Goal: Information Seeking & Learning: Learn about a topic

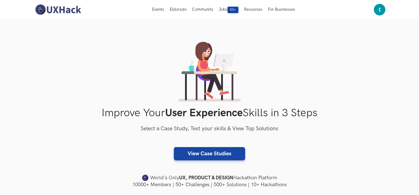
click at [344, 80] on div "Improve Your User Experience Skills in 3 Steps Select a Case Study, Test your s…" at bounding box center [210, 115] width 352 height 146
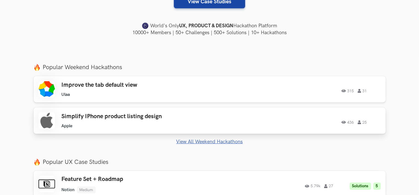
scroll to position [165, 0]
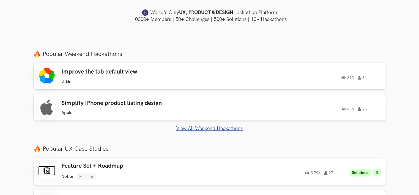
click at [220, 128] on link "View All Weekend Hackathons" at bounding box center [210, 128] width 352 height 6
click at [204, 128] on link "View All Weekend Hackathons" at bounding box center [210, 128] width 352 height 6
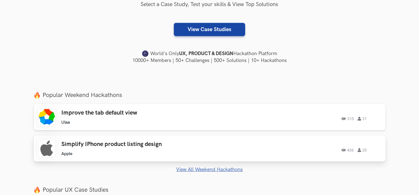
scroll to position [137, 0]
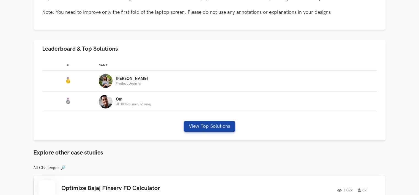
scroll to position [192, 0]
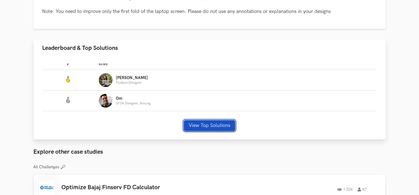
click at [210, 124] on button "View Top Solutions" at bounding box center [209, 125] width 51 height 11
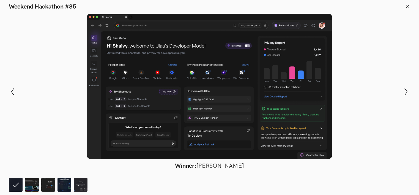
scroll to position [275, 0]
drag, startPoint x: 76, startPoint y: 5, endPoint x: 70, endPoint y: 7, distance: 6.0
click at [70, 7] on header "Weekend Hackathon #85" at bounding box center [209, 5] width 419 height 10
copy h1 "85"
click at [101, 15] on icon at bounding box center [101, 15] width 2 height 2
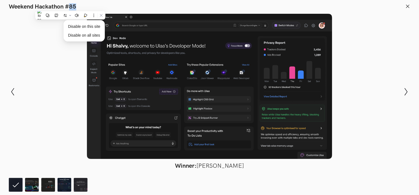
click at [55, 54] on div at bounding box center [209, 86] width 378 height 145
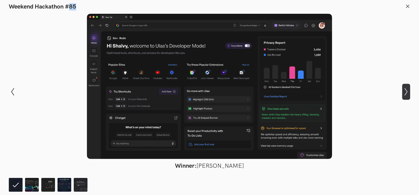
click at [405, 89] on icon at bounding box center [405, 92] width 3 height 8
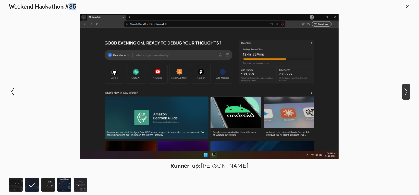
click at [408, 92] on icon "Show next slide" at bounding box center [406, 92] width 8 height 8
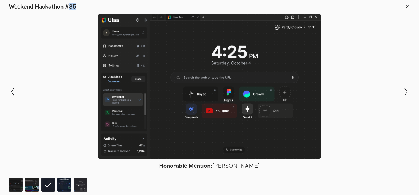
click at [362, 108] on div at bounding box center [209, 86] width 378 height 145
click at [353, 108] on div at bounding box center [209, 86] width 378 height 145
click at [343, 107] on div at bounding box center [209, 86] width 378 height 145
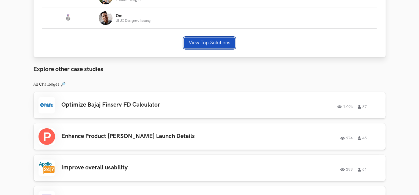
click at [218, 38] on button "View Top Solutions" at bounding box center [209, 42] width 51 height 11
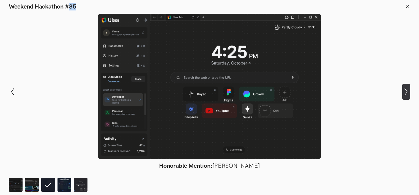
click at [405, 91] on icon "Show next slide" at bounding box center [406, 92] width 8 height 8
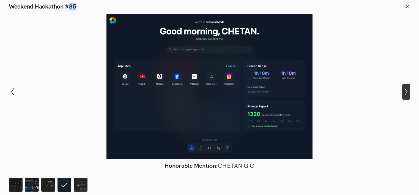
click at [407, 89] on icon "Show next slide" at bounding box center [406, 92] width 8 height 8
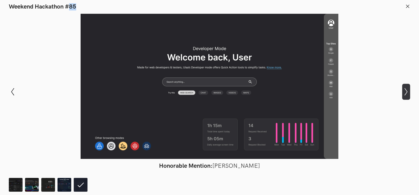
click at [404, 92] on icon "Show next slide" at bounding box center [406, 92] width 8 height 8
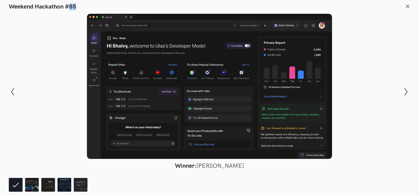
click at [407, 7] on icon at bounding box center [407, 6] width 5 height 5
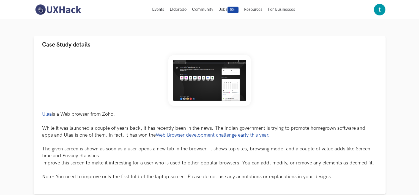
scroll to position [0, 0]
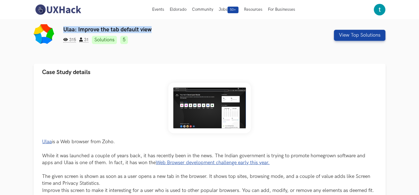
drag, startPoint x: 153, startPoint y: 25, endPoint x: 62, endPoint y: 23, distance: 91.8
copy h3 "Ulaa: Improve the tab default view"
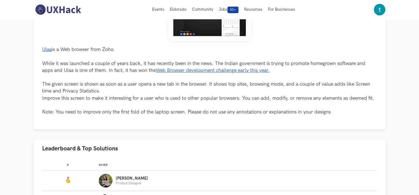
scroll to position [55, 0]
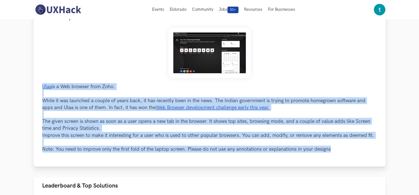
drag, startPoint x: 329, startPoint y: 151, endPoint x: 41, endPoint y: 79, distance: 296.2
click at [41, 79] on div "Ulaa is a Web browser from Zoho. While it was launched a couple of years back, …" at bounding box center [210, 96] width 352 height 140
copy p "Ulaa is a Web browser from Zoho. While it was launched a couple of years back, …"
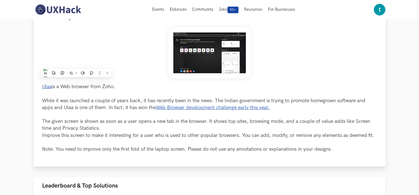
click at [330, 40] on div "Ulaa is a Web browser from Zoho. While it was launched a couple of years back, …" at bounding box center [209, 89] width 334 height 125
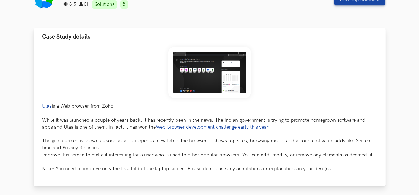
scroll to position [82, 0]
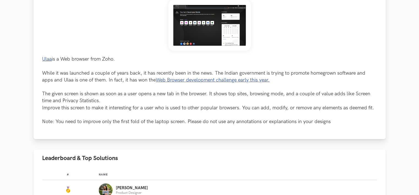
click at [47, 60] on link "Ulaa" at bounding box center [47, 59] width 10 height 6
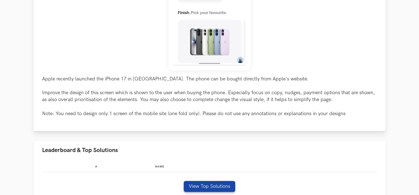
scroll to position [247, 0]
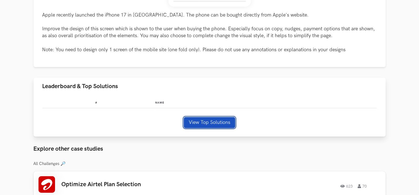
click at [210, 120] on button "View Top Solutions" at bounding box center [209, 122] width 51 height 11
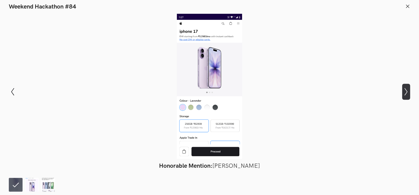
click at [406, 93] on icon at bounding box center [405, 92] width 3 height 8
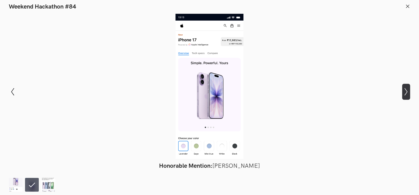
click at [404, 95] on icon "Show next slide" at bounding box center [406, 92] width 8 height 8
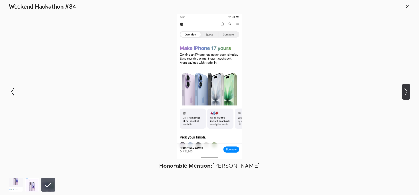
click at [407, 93] on icon "Show next slide" at bounding box center [406, 92] width 8 height 8
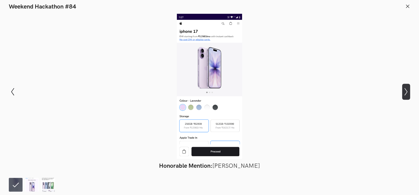
click at [406, 94] on icon "Show next slide" at bounding box center [406, 92] width 8 height 8
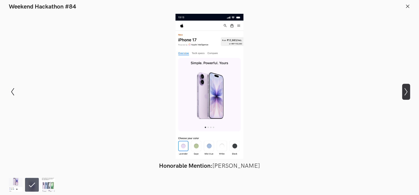
click at [406, 94] on icon "Show next slide" at bounding box center [406, 92] width 8 height 8
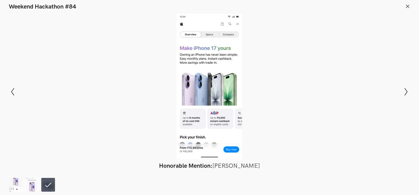
click at [408, 7] on line at bounding box center [407, 6] width 3 height 3
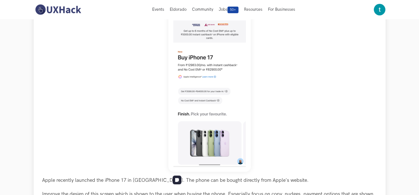
scroll to position [0, 0]
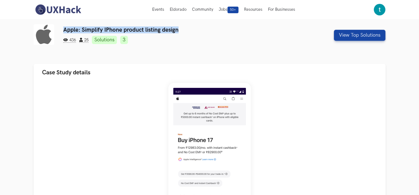
drag, startPoint x: 153, startPoint y: 27, endPoint x: 62, endPoint y: 29, distance: 91.3
click at [62, 29] on div "Apple: Simplify IPhone product listing design 436 25 Solutions 3 View Top Solut…" at bounding box center [210, 35] width 352 height 22
click at [76, 23] on button at bounding box center [74, 21] width 7 height 7
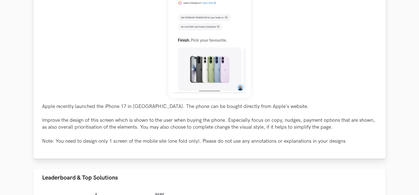
scroll to position [192, 0]
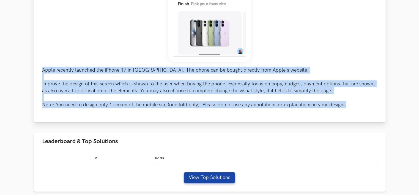
drag, startPoint x: 350, startPoint y: 101, endPoint x: 39, endPoint y: 68, distance: 313.0
click at [39, 68] on div "Apple recently launched the iPhone 17 in India. The phone can be bought directl…" at bounding box center [210, 5] width 352 height 233
copy p "Apple recently launched the iPhone 17 in India. The phone can be bought directl…"
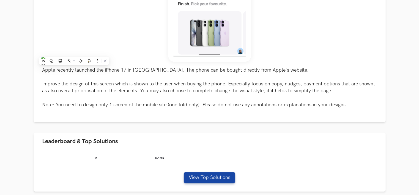
click at [146, 128] on ul "Case Study details Apple recently launched the iPhone 17 in India. The phone ca…" at bounding box center [210, 31] width 352 height 320
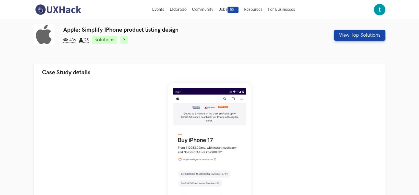
scroll to position [0, 0]
